Goal: Information Seeking & Learning: Learn about a topic

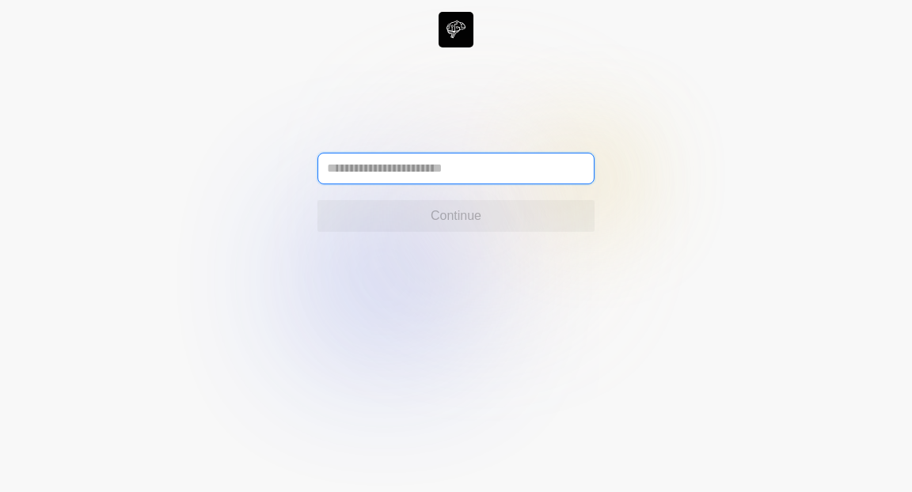
click at [394, 172] on input "text" at bounding box center [455, 169] width 277 height 32
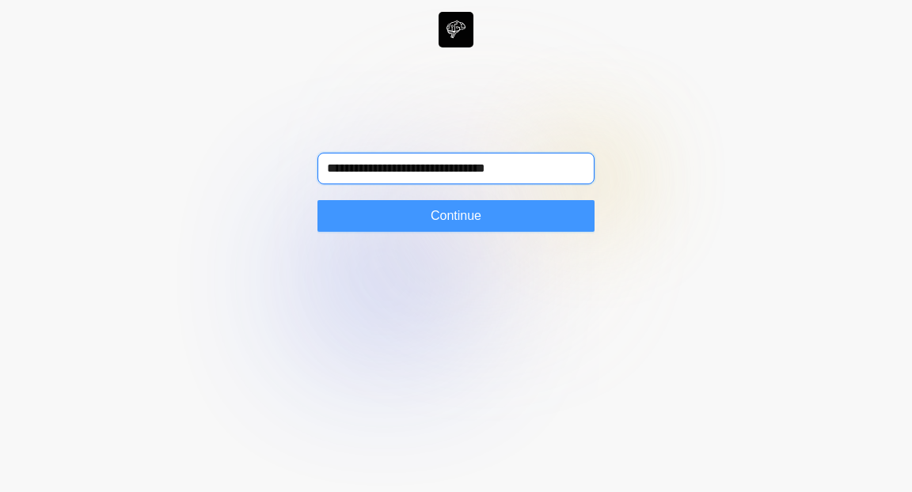
type input "**********"
click at [432, 213] on span "Continue" at bounding box center [456, 216] width 51 height 19
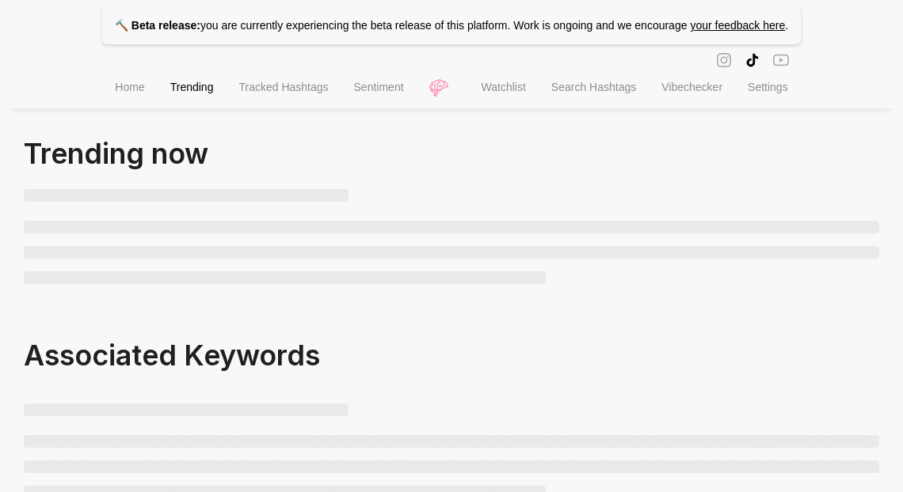
click at [587, 97] on li "Search Hashtags" at bounding box center [593, 89] width 110 height 40
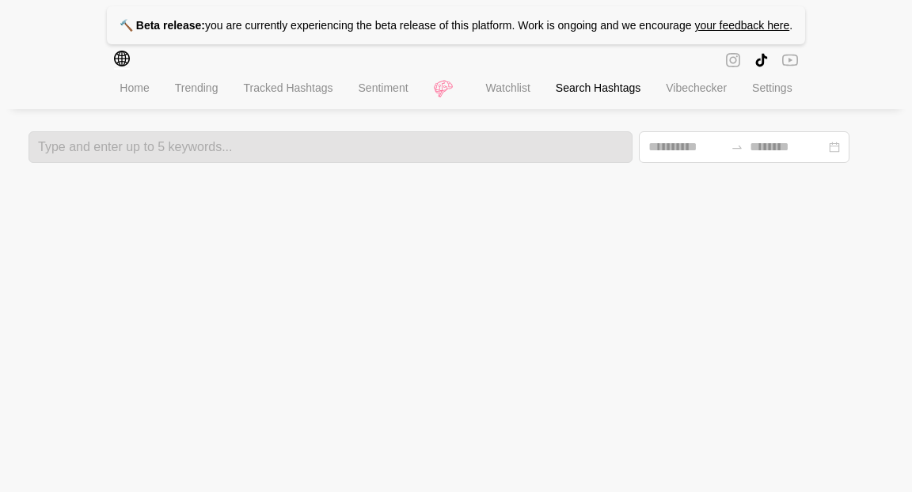
click at [481, 83] on li "Watchlist" at bounding box center [508, 90] width 70 height 40
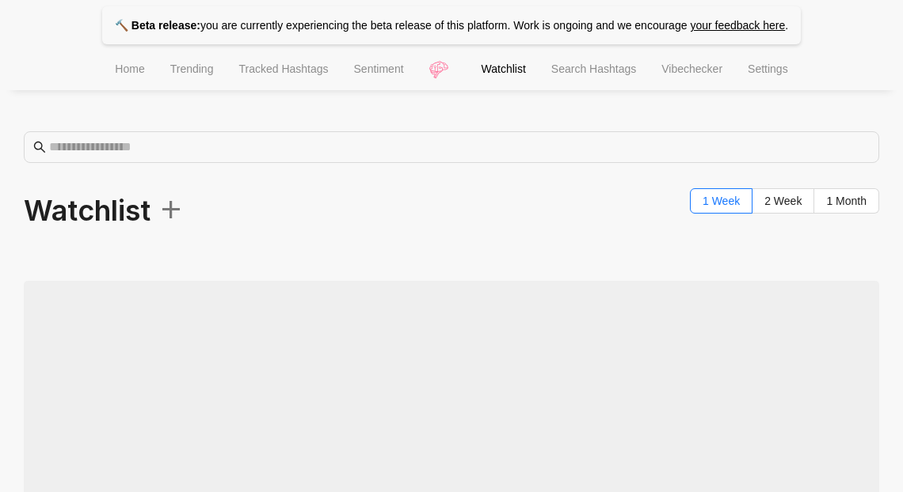
click at [344, 76] on li "Sentiment" at bounding box center [378, 71] width 75 height 40
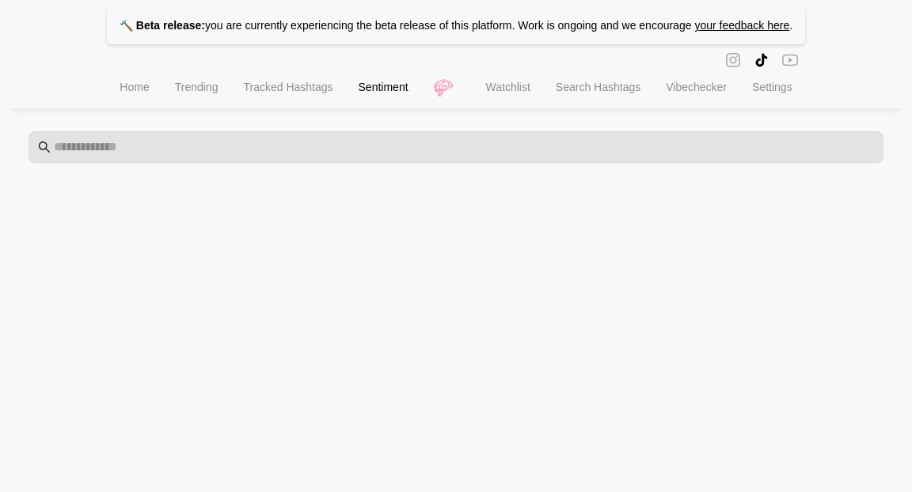
click at [135, 97] on li "Home" at bounding box center [134, 89] width 55 height 40
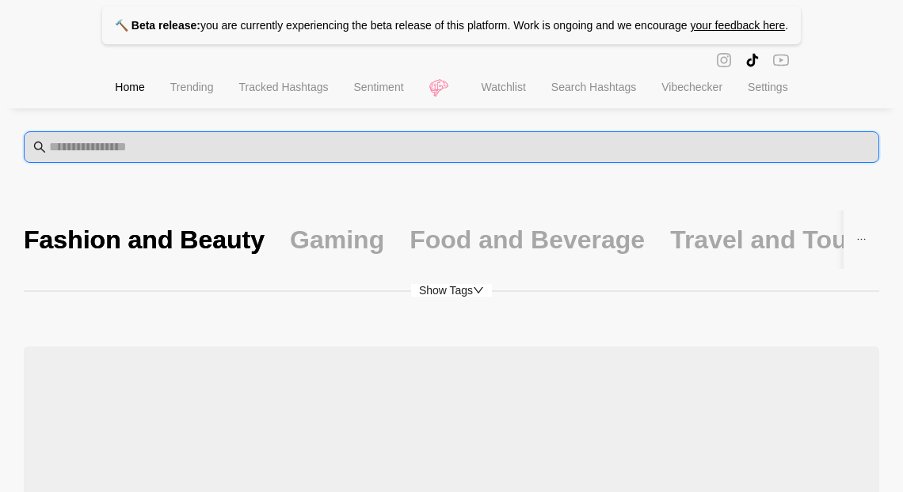
click at [169, 149] on input "text" at bounding box center [459, 147] width 820 height 19
type input "*"
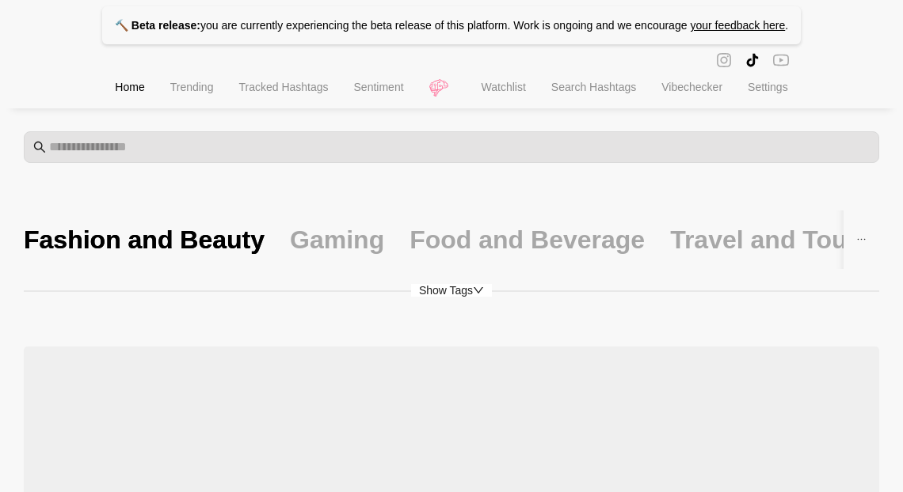
click at [562, 88] on span "Search Hashtags" at bounding box center [593, 87] width 85 height 13
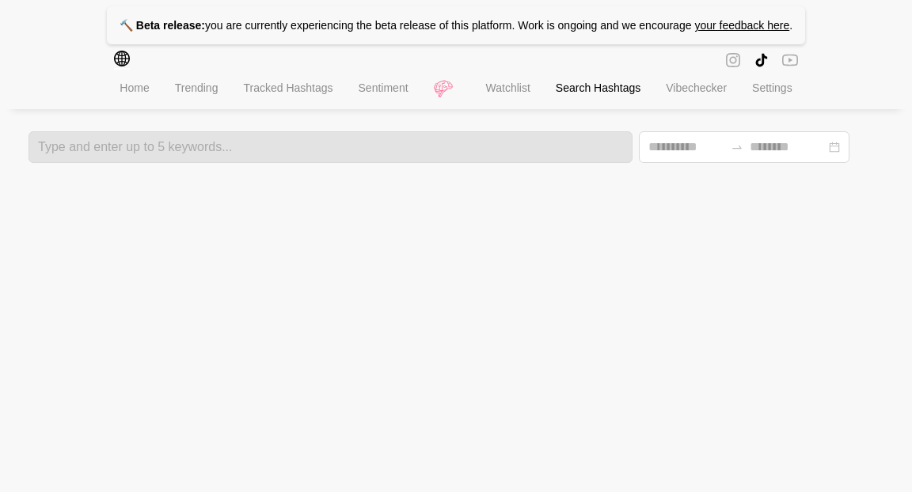
click at [124, 57] on icon "global" at bounding box center [122, 59] width 16 height 16
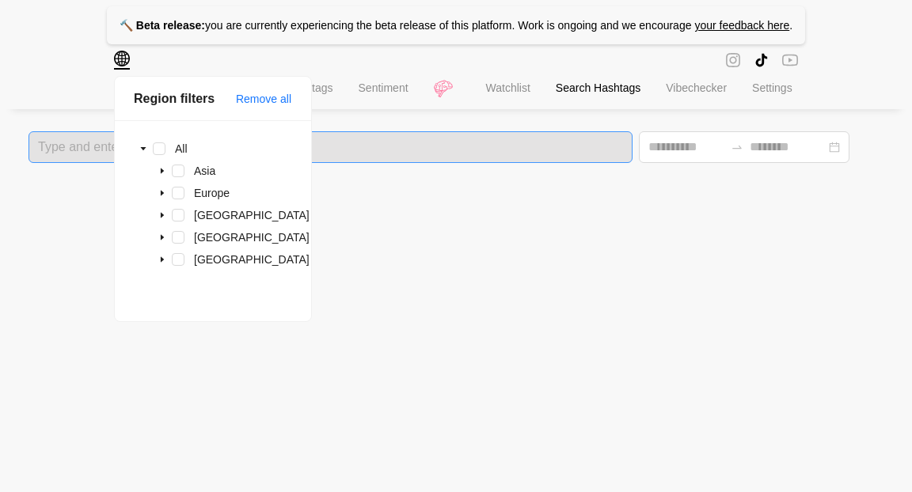
click at [64, 156] on div "Type and enter up to 5 keywords..." at bounding box center [331, 147] width 604 height 32
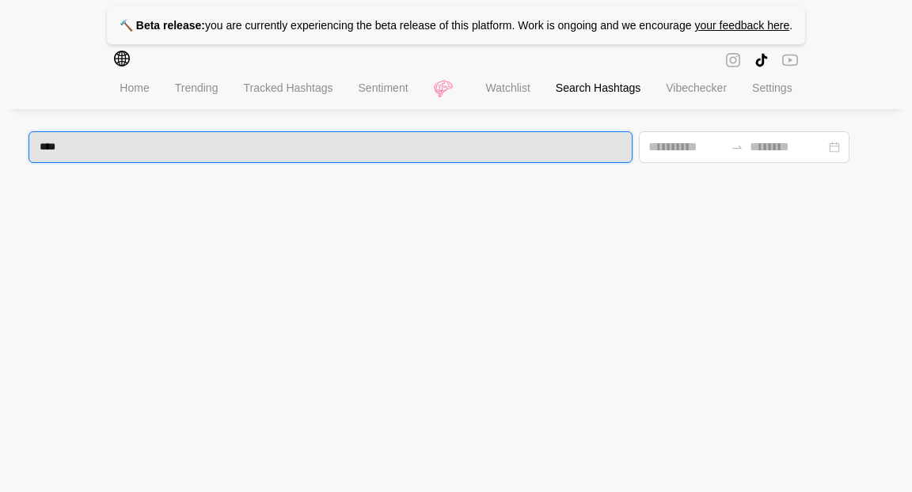
type input "*****"
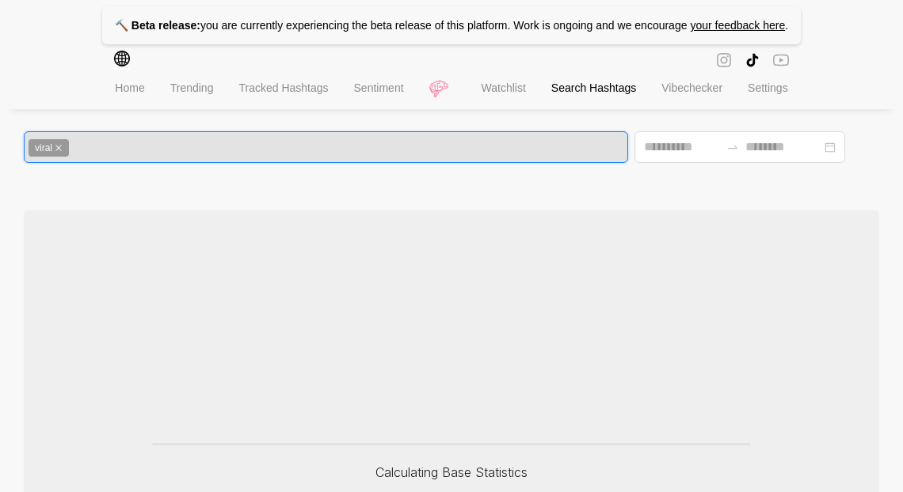
click at [124, 64] on icon "global" at bounding box center [122, 59] width 16 height 16
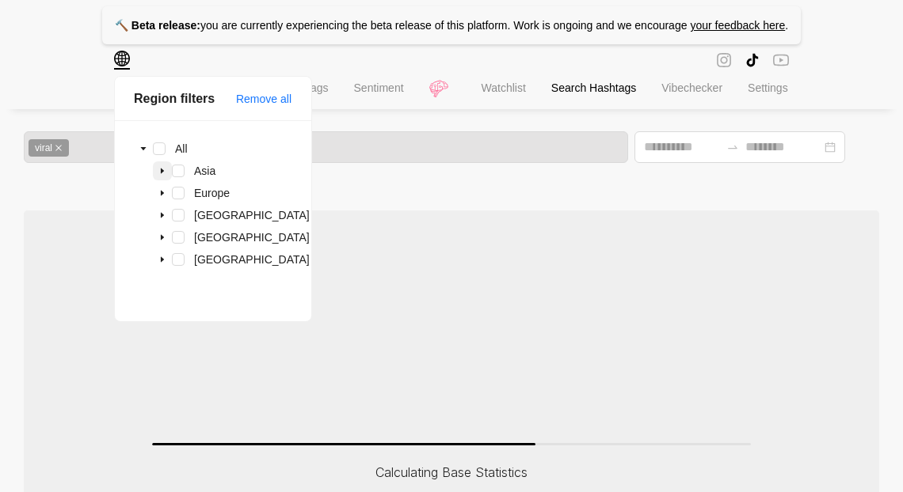
click at [162, 169] on icon "caret-down" at bounding box center [162, 172] width 3 height 6
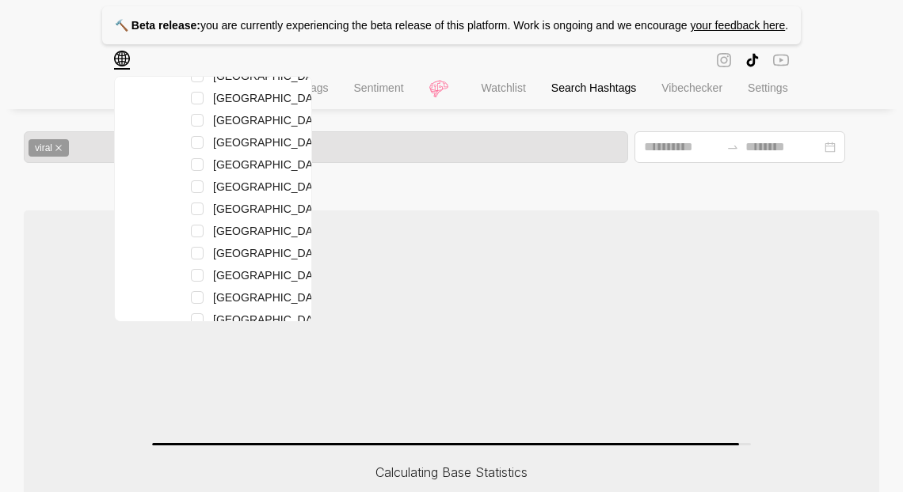
scroll to position [207, 0]
click at [195, 254] on span at bounding box center [197, 252] width 13 height 13
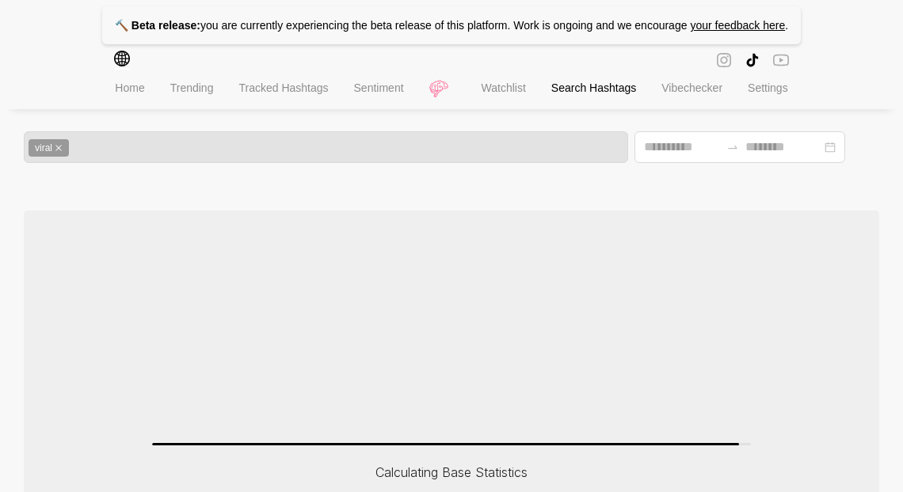
click at [2, 238] on div "🔨 Beta release: you are currently experiencing the beta release of this platfor…" at bounding box center [451, 358] width 903 height 717
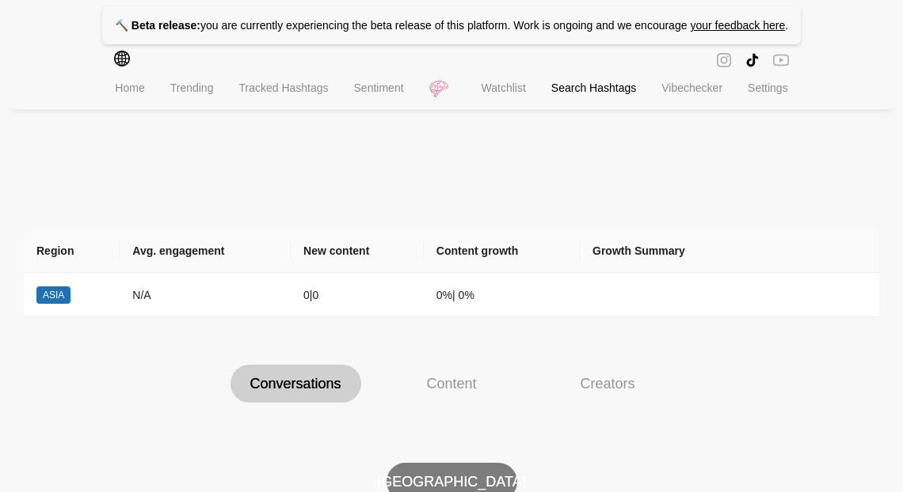
scroll to position [0, 0]
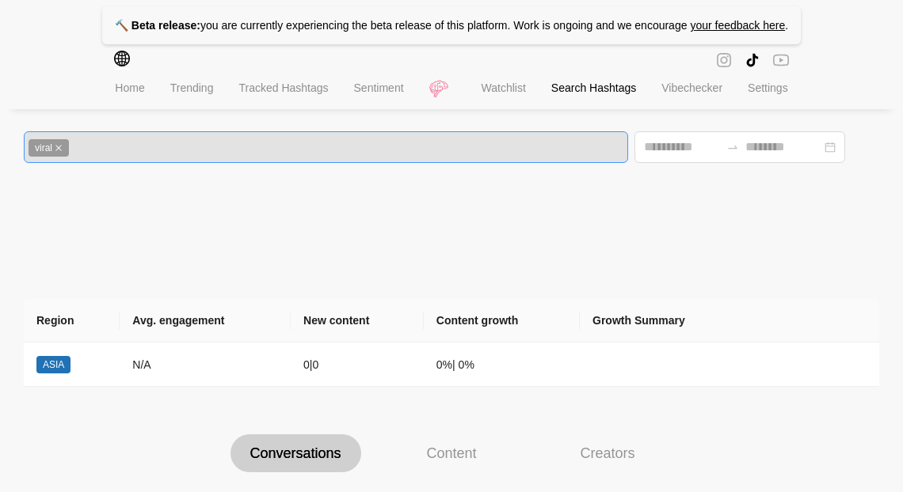
click at [61, 143] on span "viral" at bounding box center [49, 147] width 40 height 17
click at [62, 153] on span "viral" at bounding box center [49, 147] width 40 height 17
click at [61, 147] on icon "close" at bounding box center [59, 148] width 8 height 8
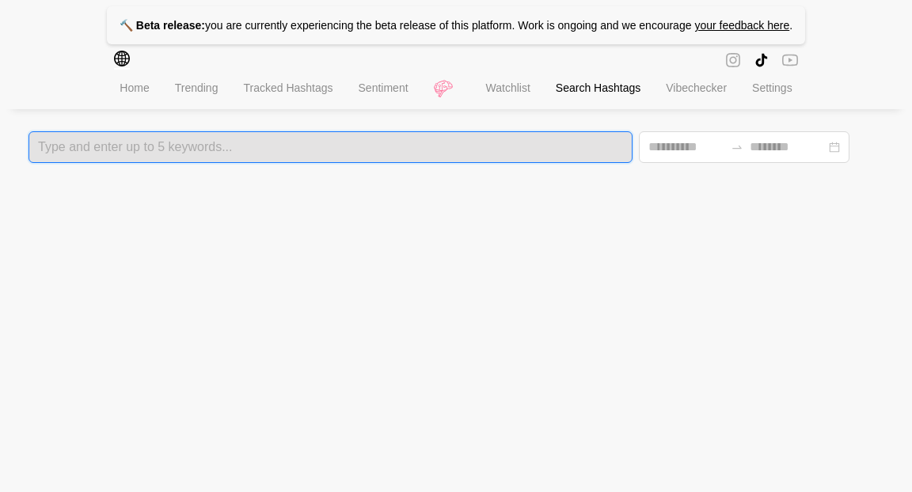
click at [148, 152] on div at bounding box center [330, 147] width 595 height 11
type input "***"
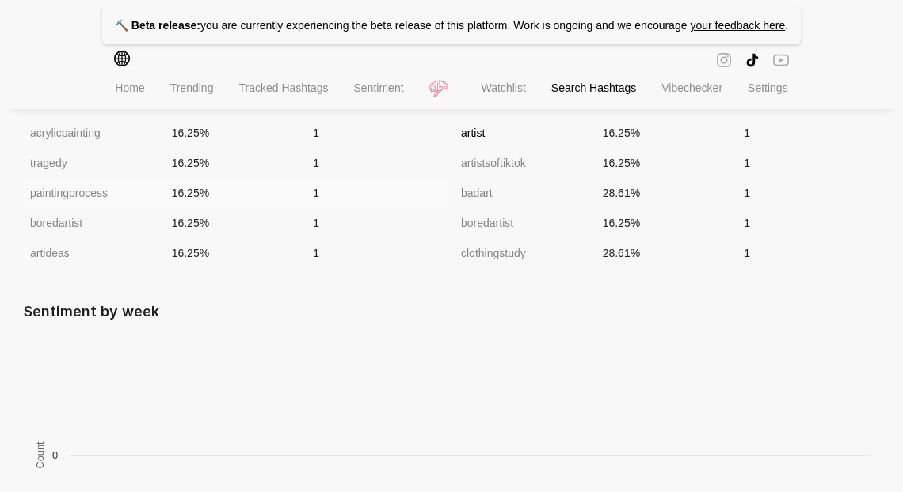
scroll to position [242, 0]
